Goal: Find specific fact: Find specific fact

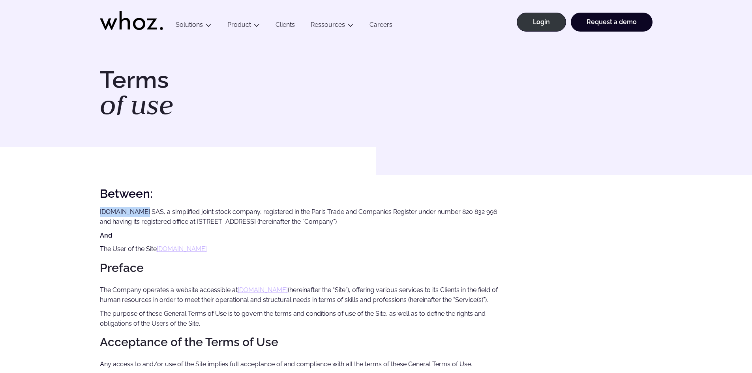
drag, startPoint x: 101, startPoint y: 211, endPoint x: 137, endPoint y: 211, distance: 36.3
click at [137, 211] on p "Biznet.io SAS, a simplified joint stock company, registered in the Paris Trade …" at bounding box center [302, 217] width 404 height 20
copy p "Biznet.io SAS"
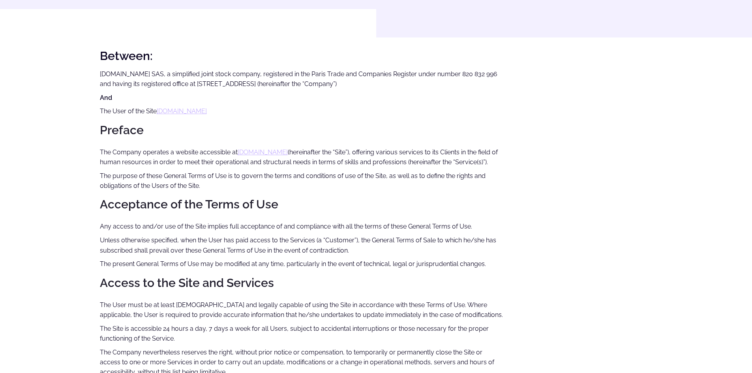
scroll to position [1068, 0]
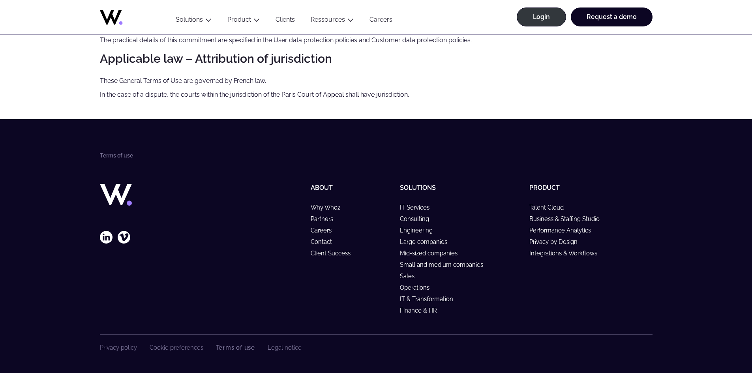
drag, startPoint x: 288, startPoint y: 193, endPoint x: 290, endPoint y: 338, distance: 145.2
click at [285, 347] on link "Legal notice" at bounding box center [285, 347] width 34 height 7
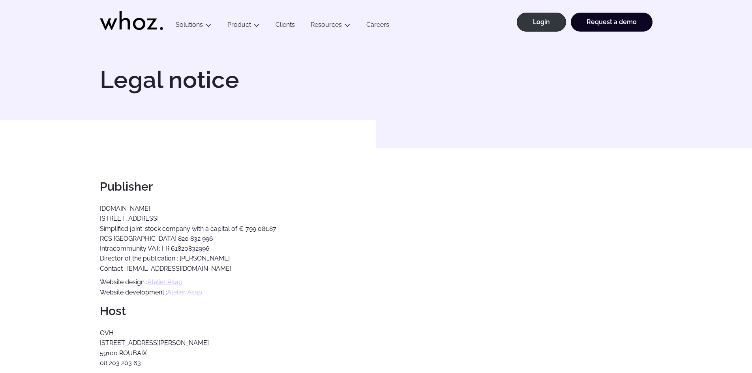
scroll to position [386, 0]
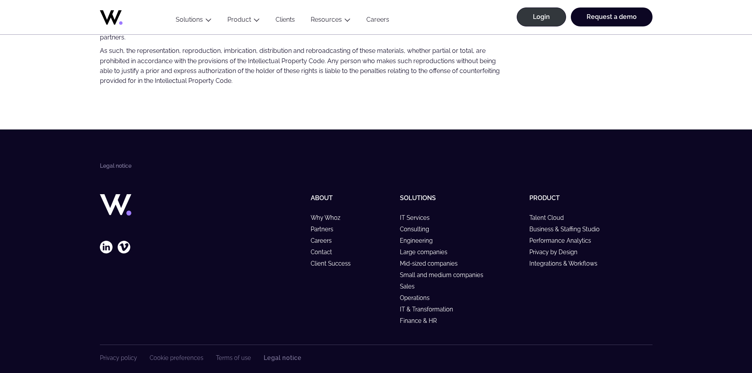
drag, startPoint x: 206, startPoint y: 162, endPoint x: 219, endPoint y: 327, distance: 165.4
click at [233, 354] on link "Terms of use" at bounding box center [233, 357] width 35 height 7
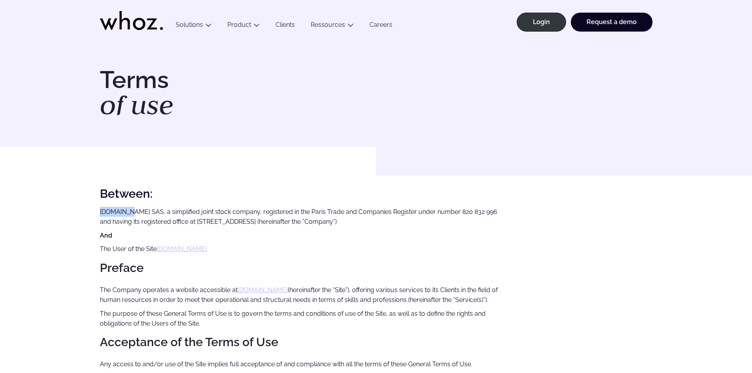
drag, startPoint x: 101, startPoint y: 210, endPoint x: 125, endPoint y: 213, distance: 23.5
click at [125, 213] on p "Biznet.io SAS, a simplified joint stock company, registered in the Paris Trade …" at bounding box center [302, 217] width 404 height 20
copy p "Biznet.io"
